Goal: Navigation & Orientation: Find specific page/section

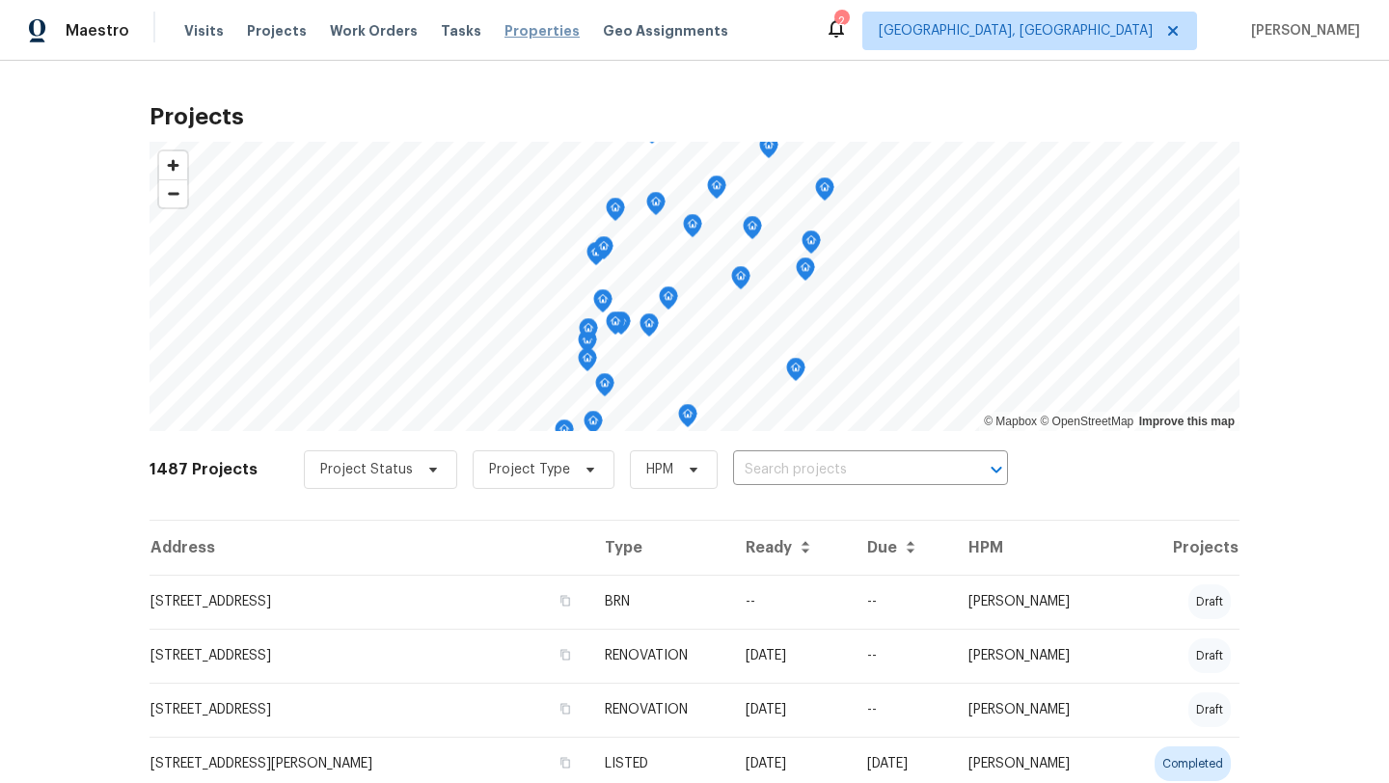
click at [509, 30] on span "Properties" at bounding box center [541, 30] width 75 height 19
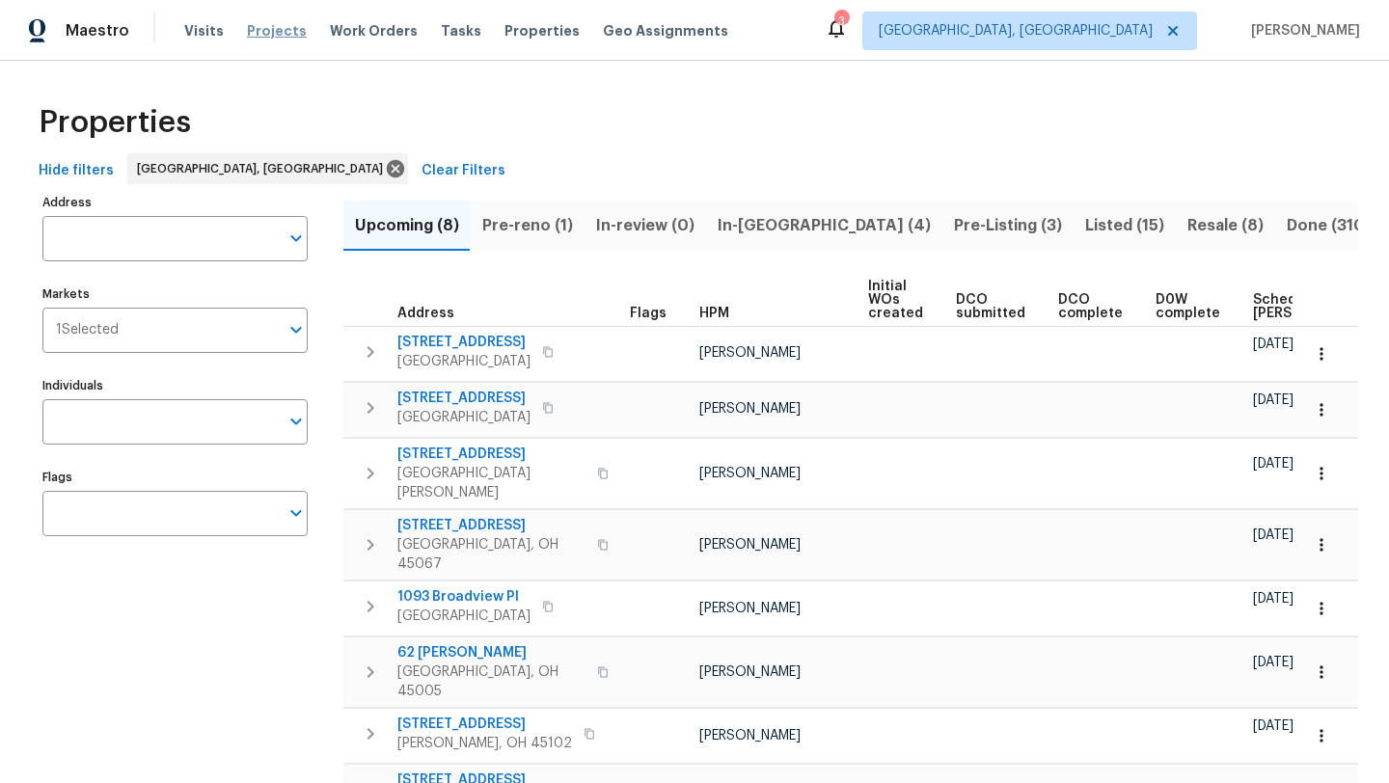
click at [256, 21] on span "Projects" at bounding box center [277, 30] width 60 height 19
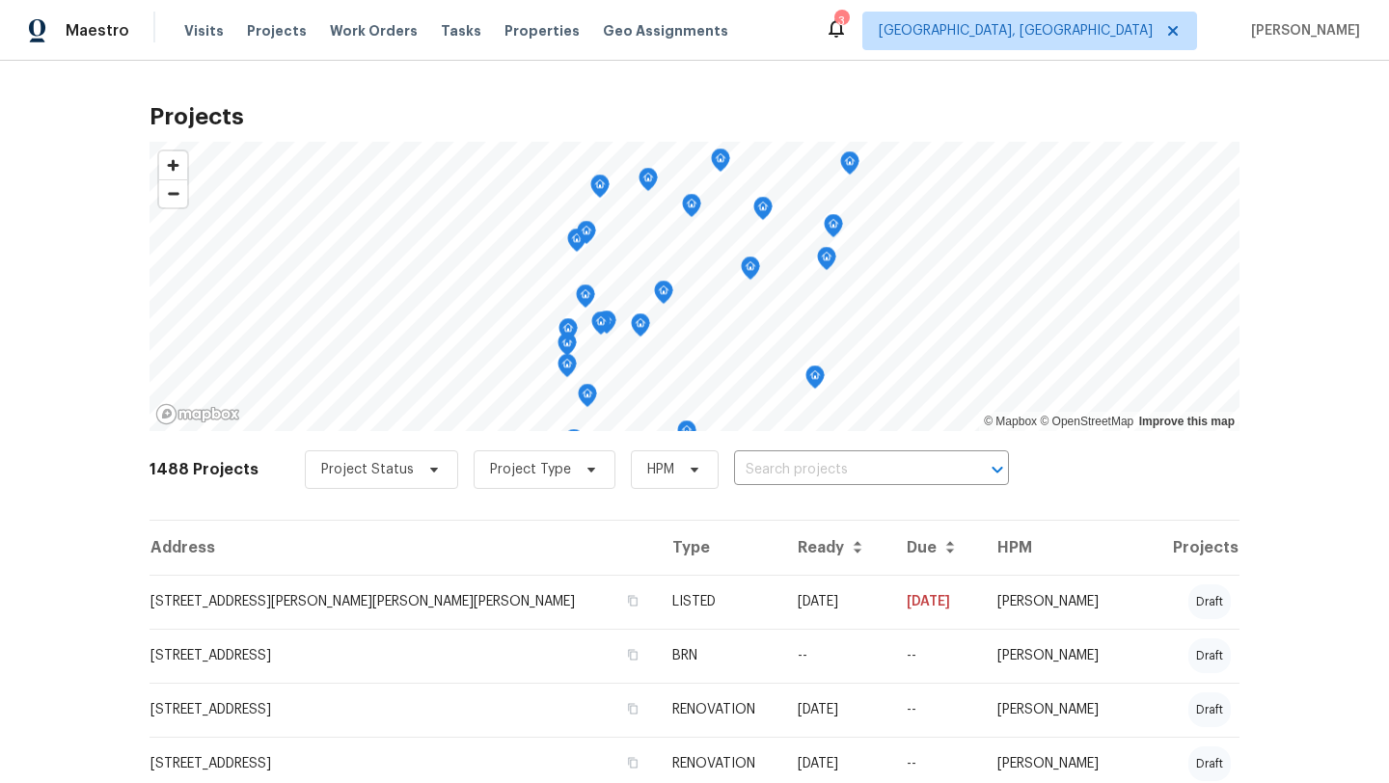
click at [848, 25] on div "3" at bounding box center [840, 21] width 13 height 19
click at [848, 30] on div "3" at bounding box center [840, 21] width 13 height 19
click at [848, 31] on icon at bounding box center [835, 27] width 23 height 23
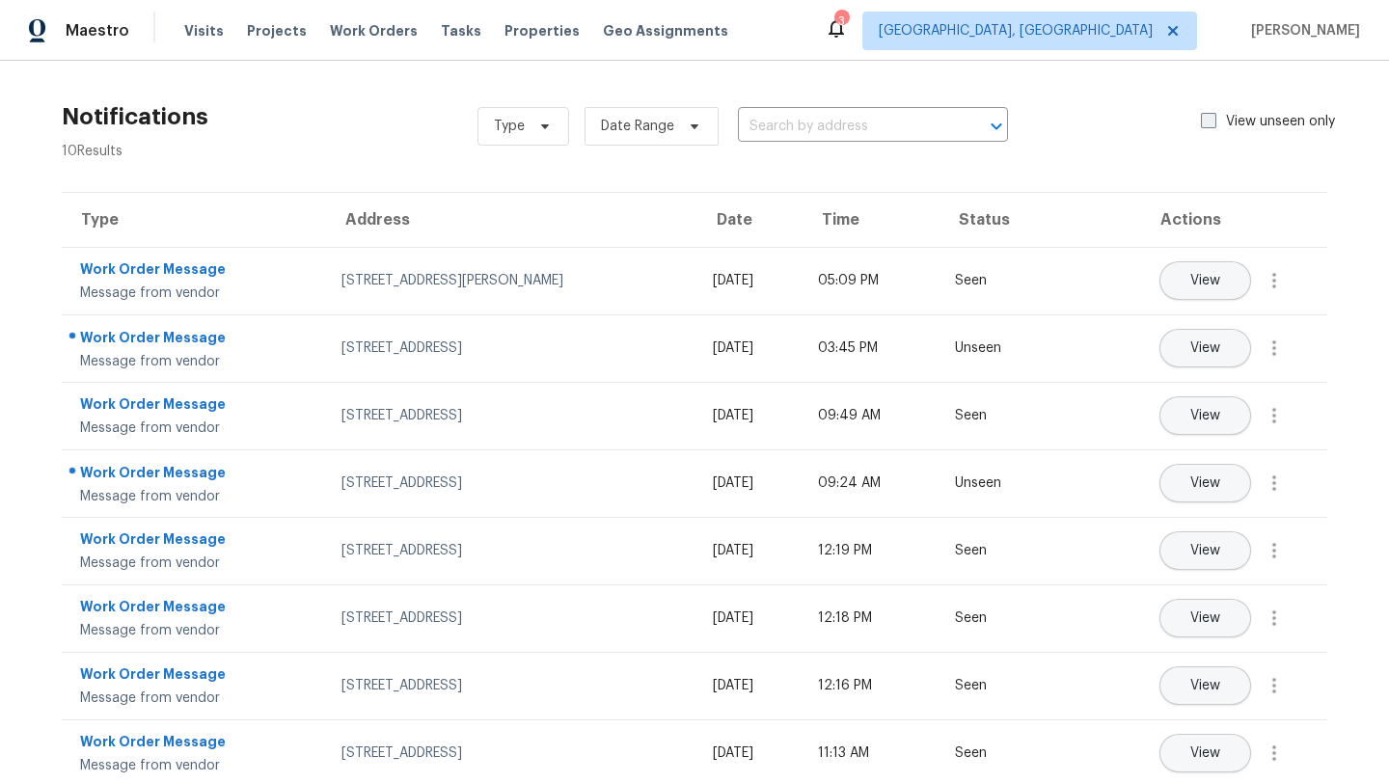
click at [1213, 126] on span at bounding box center [1208, 120] width 15 height 15
click at [1213, 124] on input "View unseen only" at bounding box center [1207, 118] width 13 height 13
checkbox input "true"
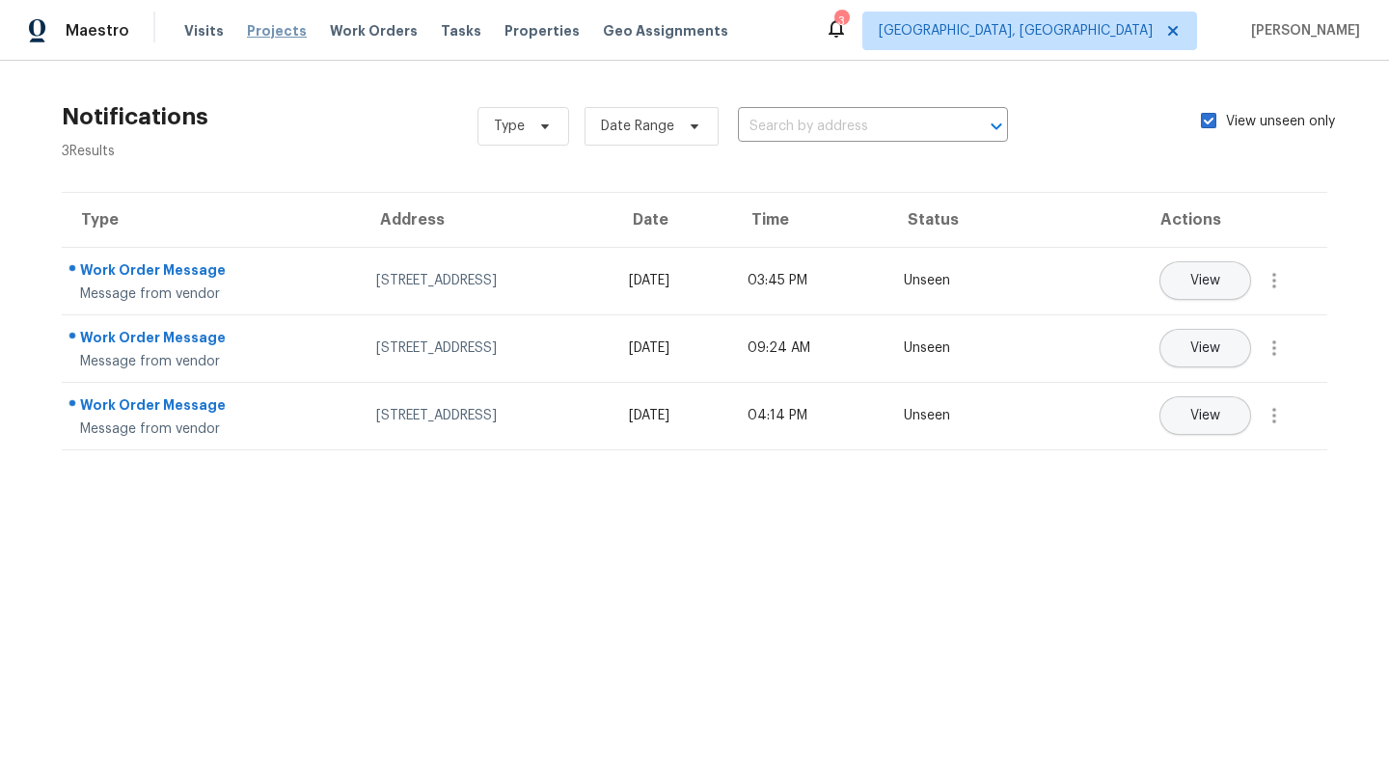
click at [268, 26] on span "Projects" at bounding box center [277, 30] width 60 height 19
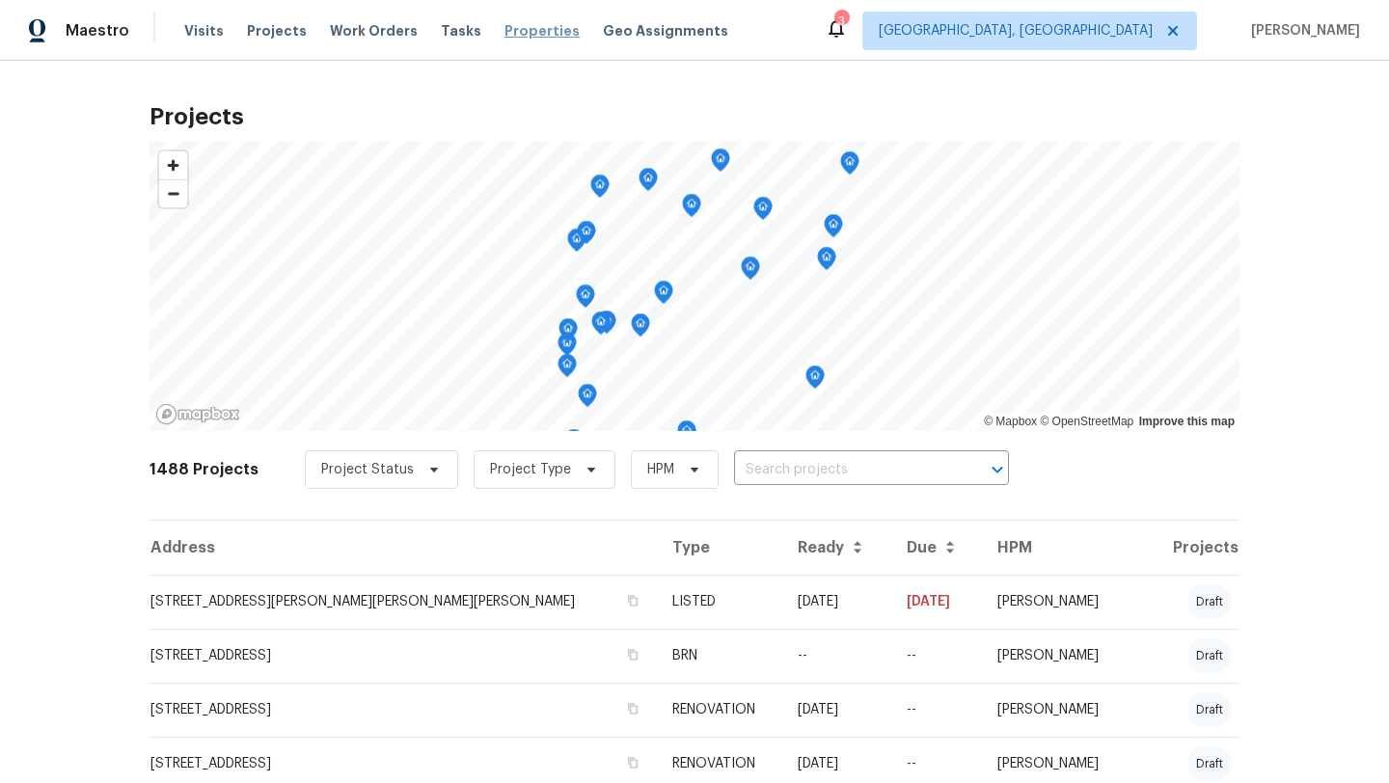
click at [504, 34] on span "Properties" at bounding box center [541, 30] width 75 height 19
